Goal: Information Seeking & Learning: Learn about a topic

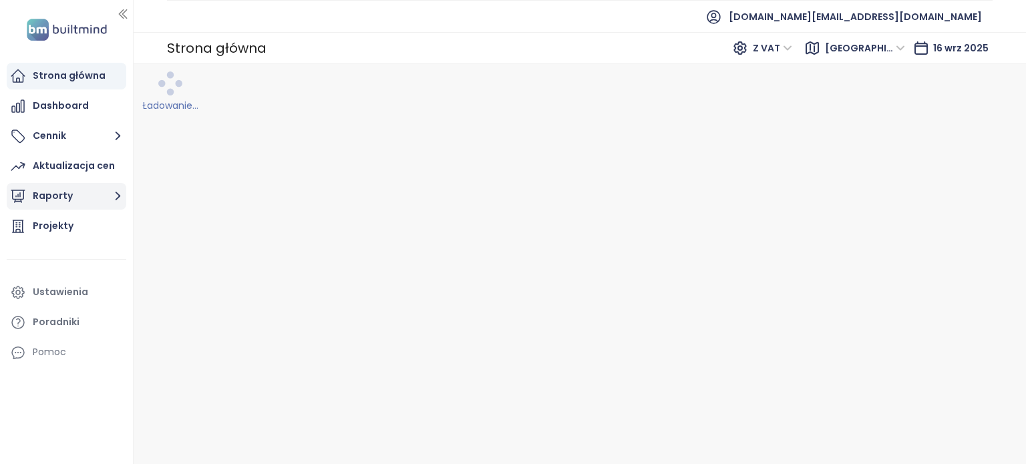
click at [94, 200] on button "Raporty" at bounding box center [67, 196] width 120 height 27
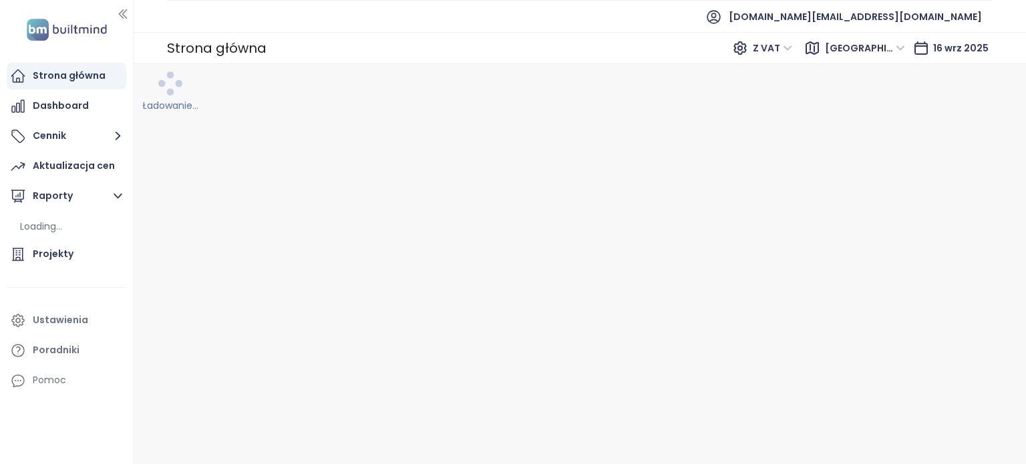
click at [73, 77] on div "Strona główna" at bounding box center [69, 75] width 73 height 17
click at [867, 46] on span "[GEOGRAPHIC_DATA]" at bounding box center [865, 48] width 80 height 20
click at [872, 98] on div "Krakow" at bounding box center [905, 96] width 107 height 15
